Goal: Use online tool/utility: Use online tool/utility

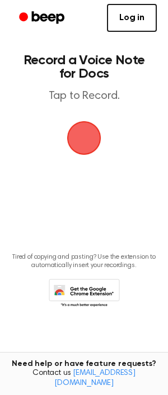
click at [88, 144] on span "button" at bounding box center [84, 138] width 60 height 60
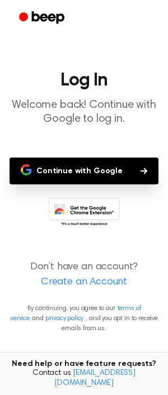
click at [92, 173] on button "Continue with Google" at bounding box center [84, 171] width 149 height 27
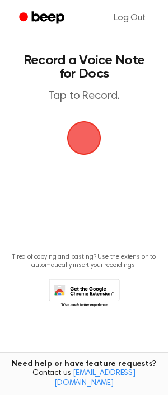
click at [77, 139] on span "button" at bounding box center [84, 138] width 40 height 40
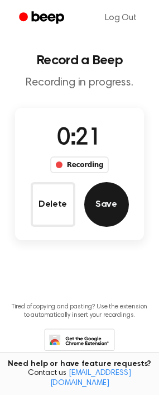
click at [91, 205] on button "Save" at bounding box center [106, 204] width 45 height 45
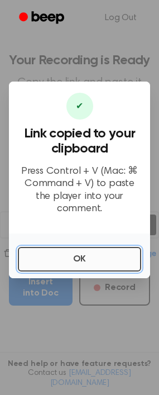
click at [98, 260] on button "OK" at bounding box center [80, 259] width 124 height 25
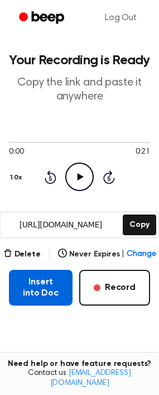
click at [63, 282] on button "Insert into Doc" at bounding box center [41, 288] width 64 height 36
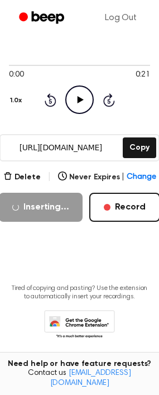
scroll to position [51, 0]
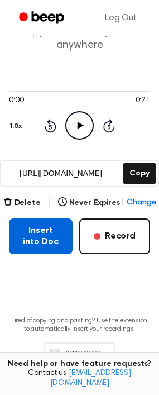
click at [25, 238] on button "Insert into Doc" at bounding box center [41, 237] width 64 height 36
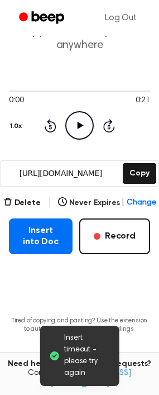
click at [73, 125] on icon "Play Audio" at bounding box center [79, 125] width 29 height 29
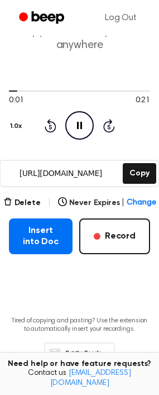
click at [79, 125] on icon "Pause Audio" at bounding box center [79, 125] width 29 height 29
